Goal: Task Accomplishment & Management: Manage account settings

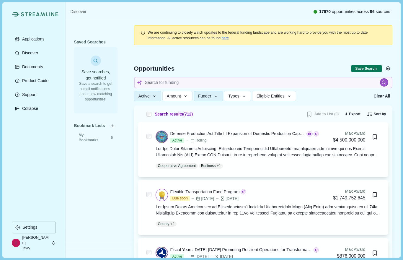
click at [35, 243] on p "[PERSON_NAME]" at bounding box center [35, 240] width 27 height 11
click at [9, 142] on div "Streamline Climate Applications Discover Documents Product Guide Support Collap…" at bounding box center [33, 129] width 63 height 255
click at [33, 226] on p "Settings" at bounding box center [28, 227] width 17 height 5
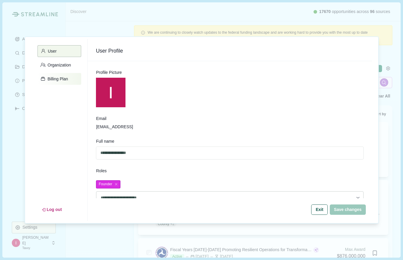
click at [56, 79] on p "Billing Plan" at bounding box center [56, 78] width 22 height 5
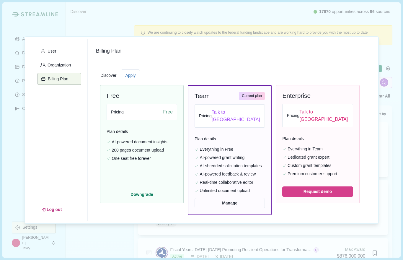
click at [128, 74] on button "Apply" at bounding box center [130, 75] width 19 height 12
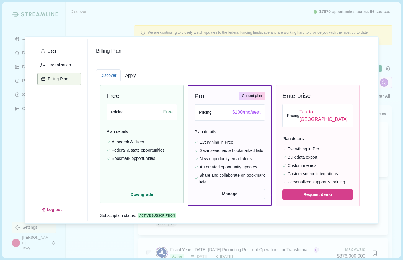
click at [107, 74] on button "Discover" at bounding box center [108, 75] width 25 height 12
click at [67, 64] on p "Organization" at bounding box center [57, 65] width 25 height 5
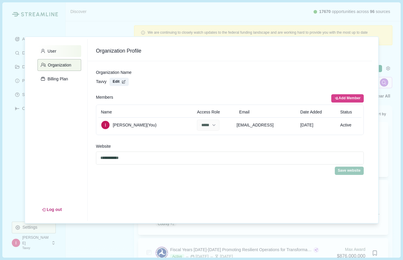
click at [52, 49] on p "User" at bounding box center [50, 51] width 11 height 5
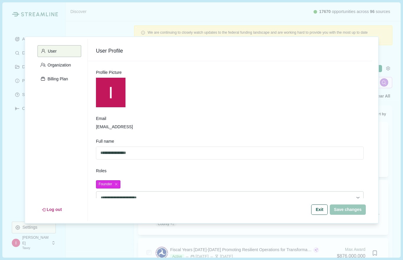
scroll to position [7, 0]
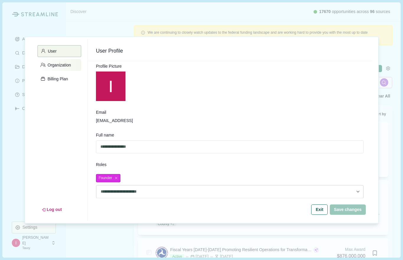
click at [48, 63] on p "Organization" at bounding box center [57, 65] width 25 height 5
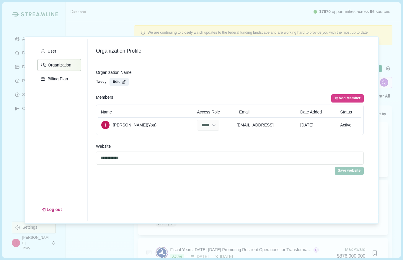
scroll to position [0, 0]
click at [52, 78] on p "Billing Plan" at bounding box center [56, 78] width 22 height 5
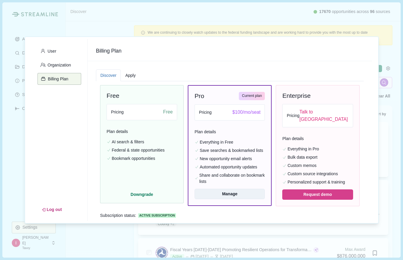
scroll to position [18, 0]
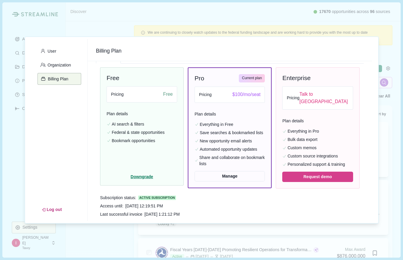
click at [147, 178] on button "Downgrade" at bounding box center [142, 176] width 71 height 5
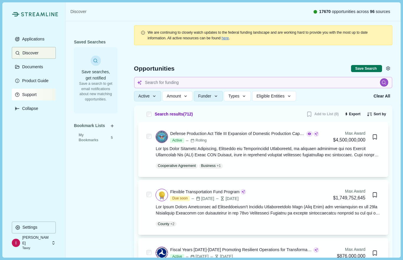
click at [28, 97] on p "Support" at bounding box center [28, 94] width 17 height 5
click at [32, 93] on p "Support" at bounding box center [28, 94] width 17 height 5
click at [31, 242] on p "[PERSON_NAME]" at bounding box center [35, 240] width 27 height 11
click at [30, 226] on p "Settings" at bounding box center [28, 227] width 17 height 5
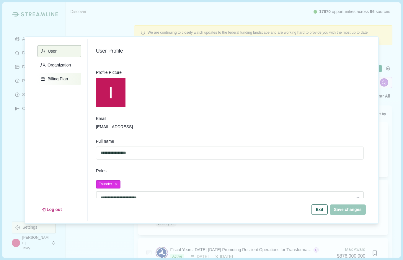
click at [62, 81] on button "Billing Plan" at bounding box center [60, 79] width 44 height 12
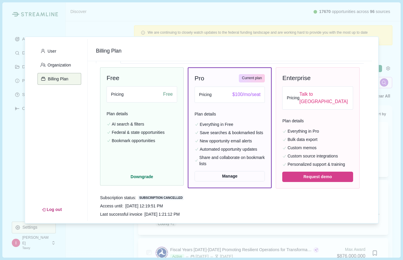
scroll to position [18, 0]
click at [215, 179] on button "Manage" at bounding box center [230, 176] width 70 height 10
